Goal: Communication & Community: Answer question/provide support

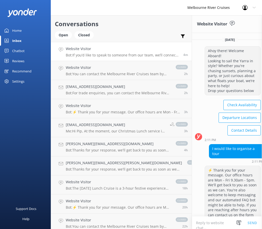
scroll to position [56, 0]
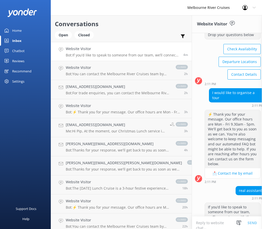
click at [199, 221] on textarea at bounding box center [230, 222] width 76 height 12
click at [96, 69] on h4 "Website Visitor" at bounding box center [118, 68] width 105 height 6
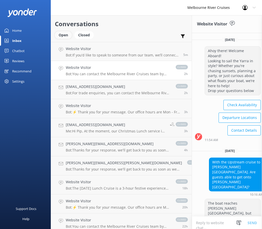
click at [58, 38] on div "Open" at bounding box center [63, 35] width 17 height 8
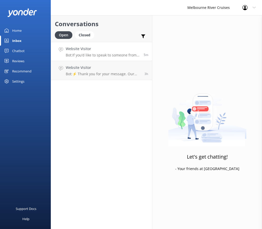
click at [74, 53] on div "Website Visitor Bot: If you’d like to speak to someone from our team, we’ll con…" at bounding box center [103, 51] width 74 height 11
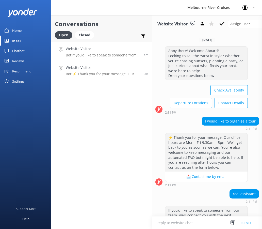
scroll to position [60, 0]
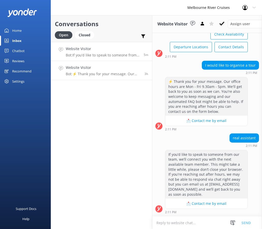
click at [82, 74] on p "Bot: ⚡ Thank you for your message. Our office hours are Mon - Fri 9.30am - 5pm.…" at bounding box center [103, 74] width 75 height 5
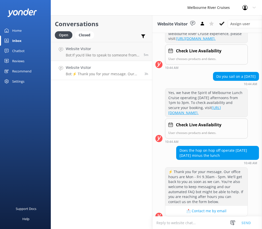
scroll to position [135, 0]
